Goal: Task Accomplishment & Management: Complete application form

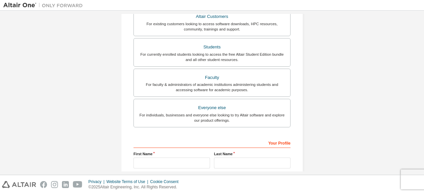
scroll to position [94, 0]
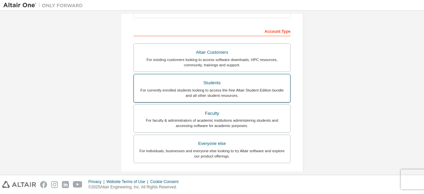
click at [207, 83] on div "Students" at bounding box center [212, 82] width 148 height 9
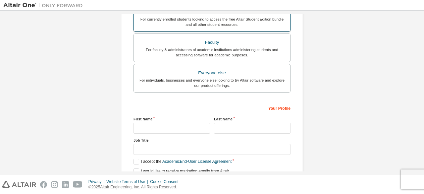
scroll to position [208, 0]
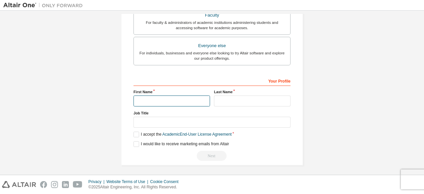
click at [185, 99] on input "text" at bounding box center [171, 100] width 76 height 11
type input "*******"
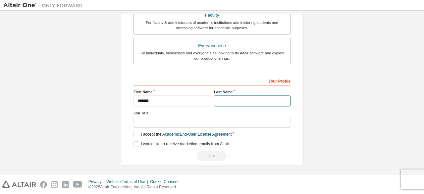
type input "**********"
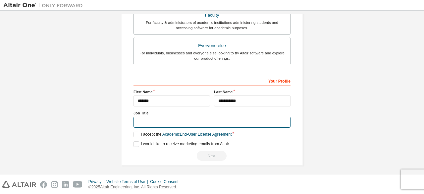
click at [163, 124] on input "text" at bounding box center [211, 121] width 157 height 11
type input "*"
type input "*******"
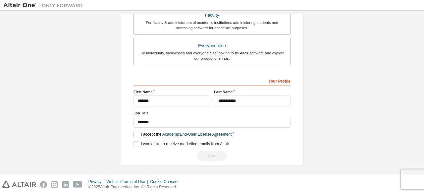
click at [134, 131] on label "I accept the Academic End-User License Agreement" at bounding box center [182, 134] width 98 height 6
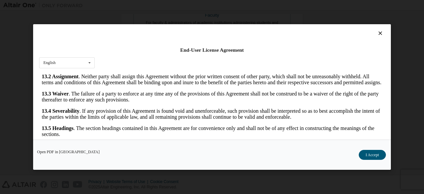
scroll to position [27, 0]
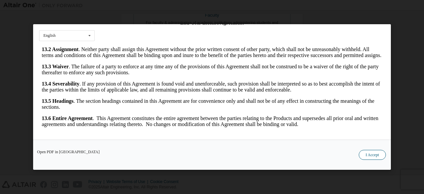
click at [364, 155] on button "I Accept" at bounding box center [371, 155] width 27 height 10
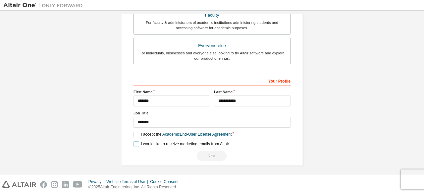
click at [133, 141] on label "I would like to receive marketing emails from Altair" at bounding box center [180, 144] width 95 height 6
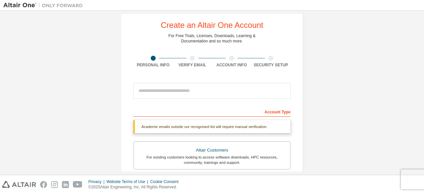
scroll to position [9, 0]
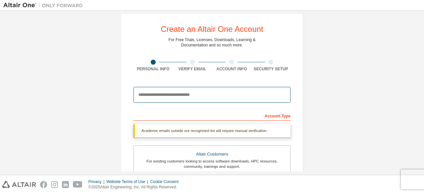
click at [168, 95] on input "email" at bounding box center [211, 95] width 157 height 16
type input "**********"
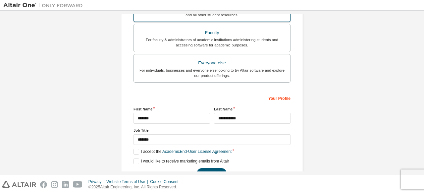
scroll to position [191, 0]
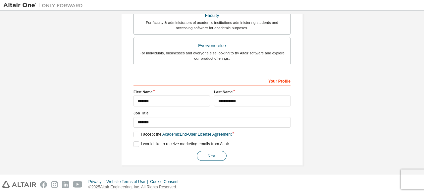
click at [213, 156] on button "Next" at bounding box center [212, 156] width 30 height 10
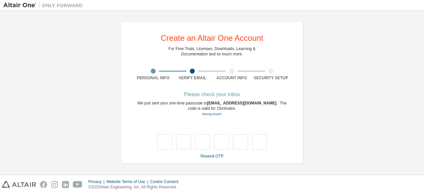
scroll to position [0, 0]
type input "*"
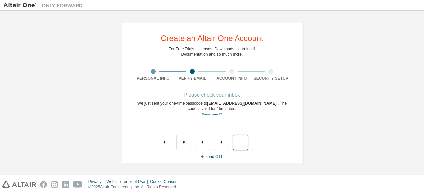
type input "*"
click at [201, 142] on input "*" at bounding box center [202, 141] width 15 height 15
click at [259, 142] on input "text" at bounding box center [259, 141] width 15 height 15
click at [196, 140] on input "*" at bounding box center [202, 141] width 15 height 15
click at [247, 141] on input "*" at bounding box center [240, 141] width 15 height 15
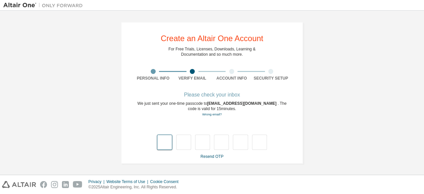
click at [165, 143] on input "text" at bounding box center [164, 141] width 15 height 15
type input "*"
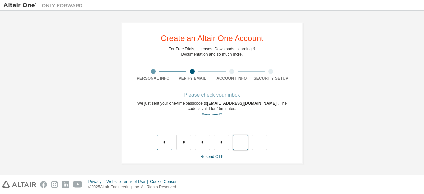
type input "*"
